Goal: Transaction & Acquisition: Purchase product/service

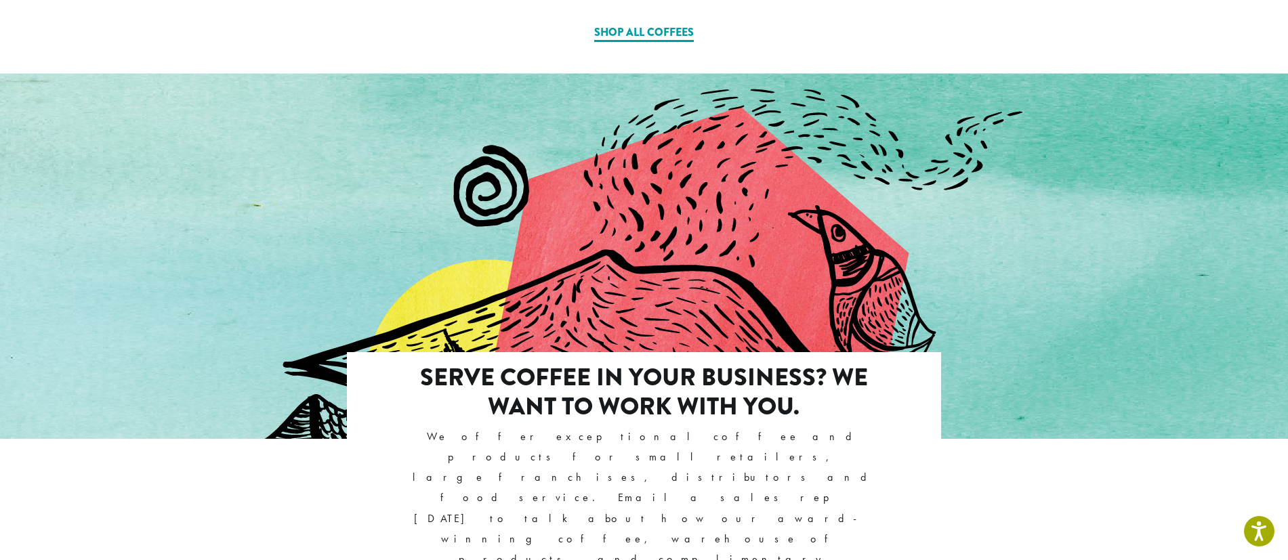
scroll to position [1062, 0]
